Goal: Communication & Community: Answer question/provide support

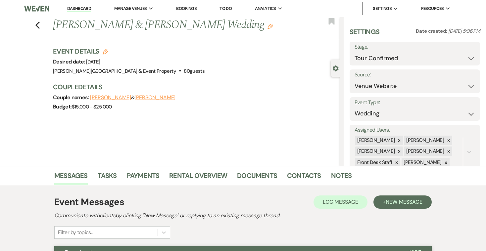
select select "4"
select select "5"
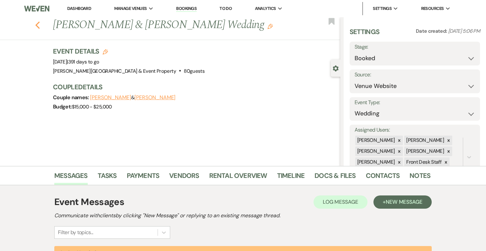
click at [39, 23] on icon "Previous" at bounding box center [37, 25] width 5 height 8
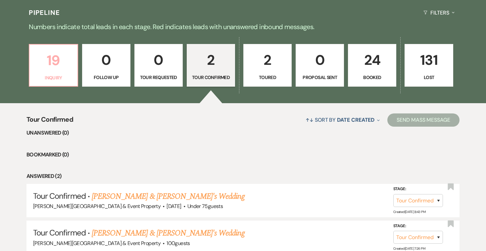
click at [56, 60] on p "19" at bounding box center [53, 60] width 40 height 22
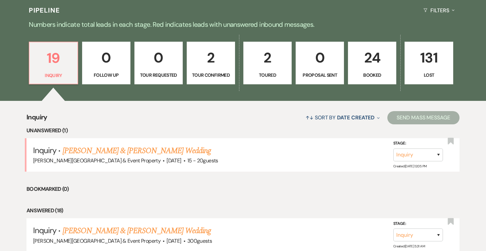
scroll to position [137, 0]
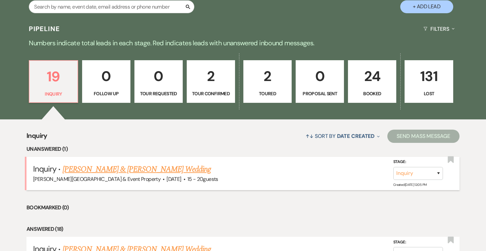
click at [115, 169] on link "[PERSON_NAME] & [PERSON_NAME] Wedding" at bounding box center [137, 170] width 148 height 12
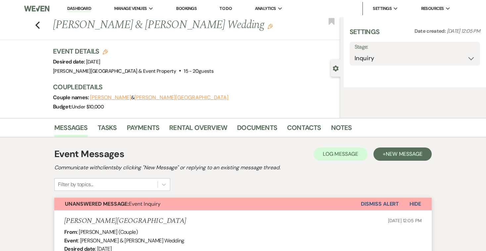
select select "5"
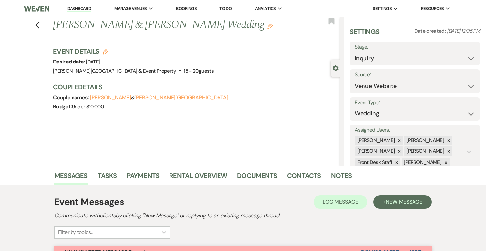
click at [191, 6] on link "Bookings" at bounding box center [186, 9] width 21 height 6
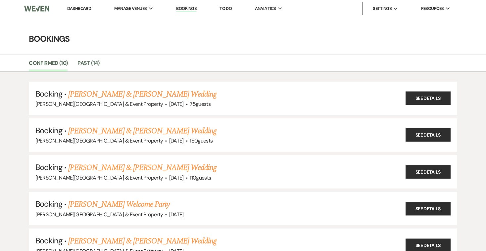
click at [85, 9] on link "Dashboard" at bounding box center [79, 9] width 24 height 6
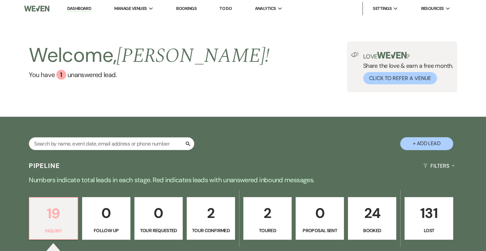
click at [54, 224] on p "19" at bounding box center [53, 214] width 40 height 22
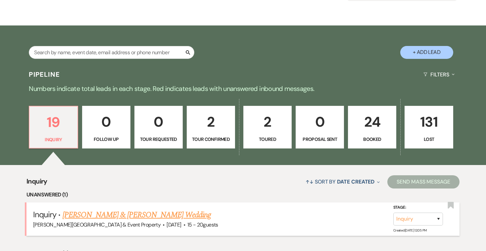
click at [110, 213] on link "Eric Fornalski & Karis Brest's Wedding" at bounding box center [137, 215] width 148 height 12
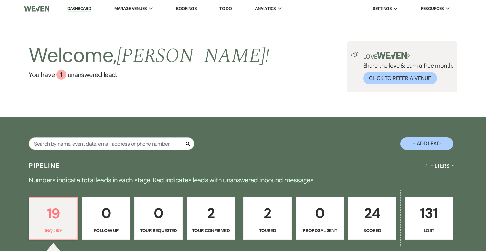
select select "5"
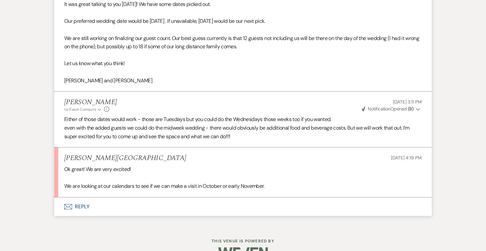
scroll to position [1057, 0]
click at [78, 198] on button "Envelope Reply" at bounding box center [243, 207] width 378 height 19
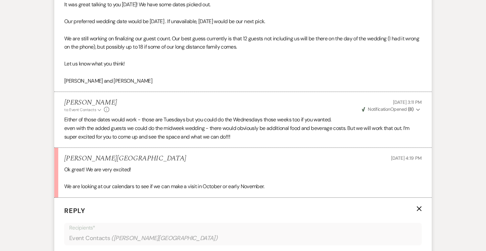
scroll to position [1180, 0]
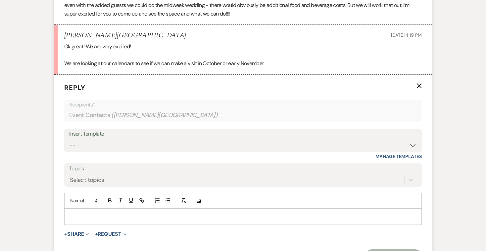
click at [86, 213] on p at bounding box center [243, 216] width 347 height 7
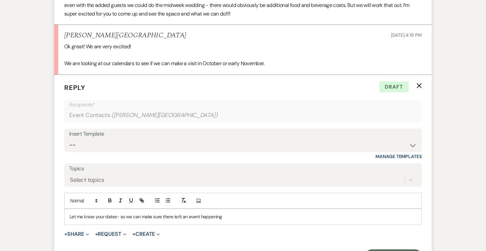
scroll to position [1178, 0]
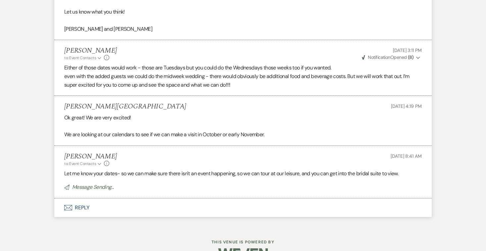
scroll to position [1095, 0]
